Goal: Information Seeking & Learning: Understand process/instructions

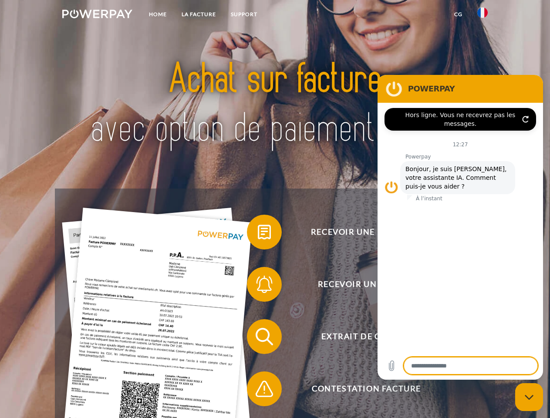
click at [97, 15] on img at bounding box center [97, 14] width 70 height 9
click at [483, 15] on img at bounding box center [483, 12] width 10 height 10
click at [458, 14] on link "CG" at bounding box center [458, 15] width 23 height 16
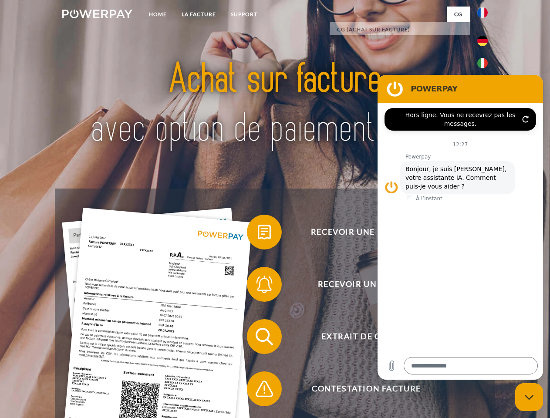
click at [258, 234] on span at bounding box center [252, 232] width 44 height 44
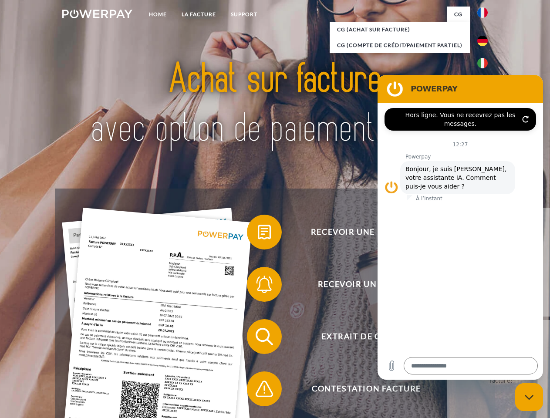
click at [258, 286] on div "Recevoir une facture ? Recevoir un rappel? Extrait de compte retour" at bounding box center [275, 363] width 440 height 349
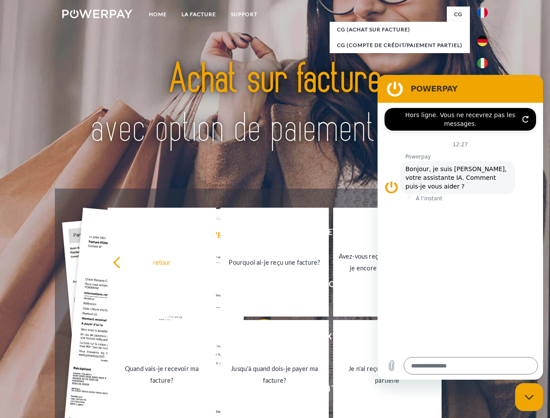
click at [258, 339] on link "Jusqu'à quand dois-je payer ma facture?" at bounding box center [274, 374] width 109 height 109
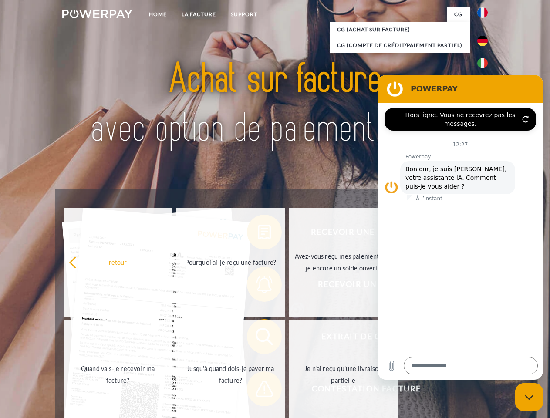
click at [258, 391] on span at bounding box center [252, 389] width 44 height 44
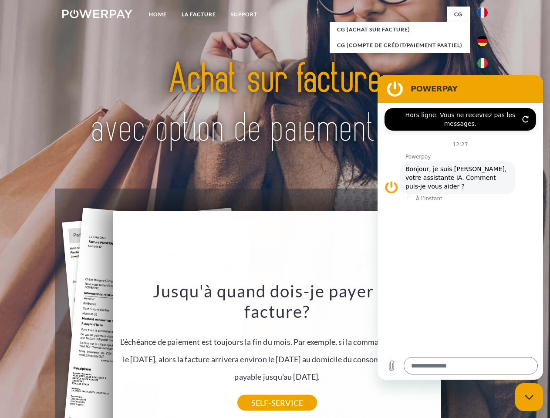
click at [529, 397] on icon "Fermer la fenêtre de messagerie" at bounding box center [529, 398] width 9 height 6
type textarea "*"
